Goal: Transaction & Acquisition: Subscribe to service/newsletter

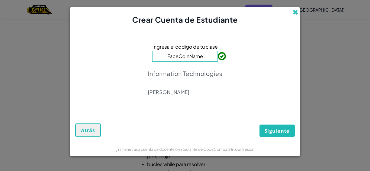
click at [295, 12] on span at bounding box center [295, 12] width 6 height 6
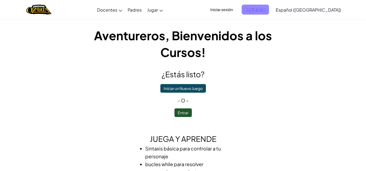
click at [261, 8] on span "Registrarse" at bounding box center [254, 10] width 27 height 10
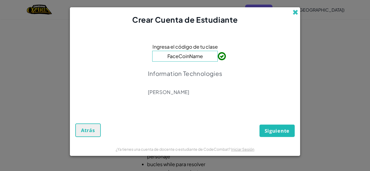
click at [293, 13] on span at bounding box center [295, 12] width 6 height 6
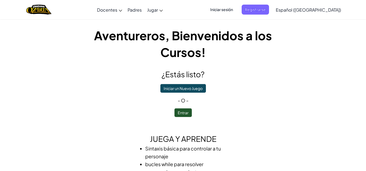
click at [236, 12] on span "Iniciar sesión" at bounding box center [221, 10] width 29 height 10
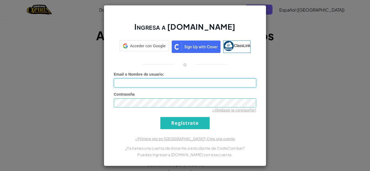
type input "[PERSON_NAME]"
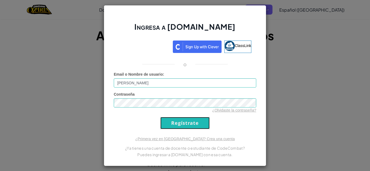
click at [187, 124] on input "Regístrate" at bounding box center [184, 123] width 49 height 12
